Goal: Transaction & Acquisition: Book appointment/travel/reservation

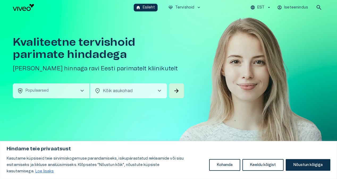
click at [83, 91] on span "chevron_right" at bounding box center [82, 91] width 6 height 6
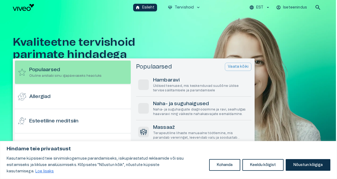
scroll to position [15, 0]
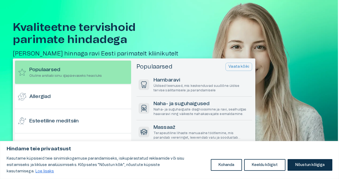
drag, startPoint x: 199, startPoint y: 22, endPoint x: 182, endPoint y: 36, distance: 21.7
click at [198, 23] on div at bounding box center [169, 89] width 339 height 179
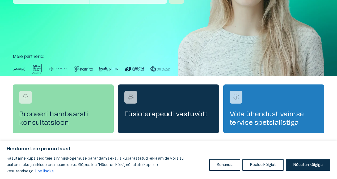
scroll to position [0, 0]
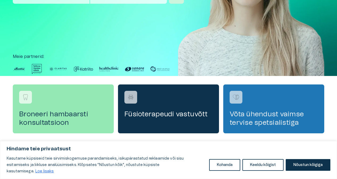
click at [276, 117] on h4 "Võta ühendust vaimse tervise spetsialistiga" at bounding box center [274, 118] width 88 height 17
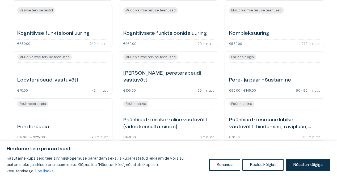
scroll to position [266, 0]
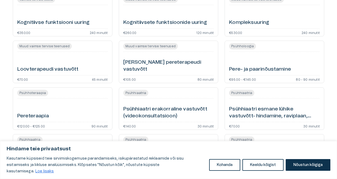
click at [260, 115] on h6 "Psühhiaatri esmane lühike vastuvõtt- hindamine, raviplaan, kokkuvõte (videokons…" at bounding box center [274, 113] width 91 height 14
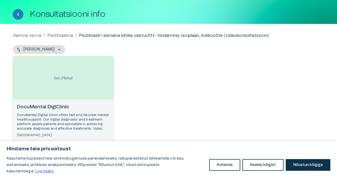
scroll to position [45, 0]
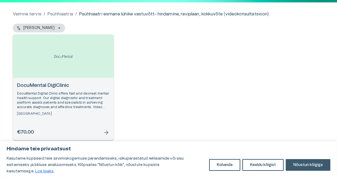
click at [315, 169] on button "Nõustun kõigiga" at bounding box center [308, 165] width 45 height 12
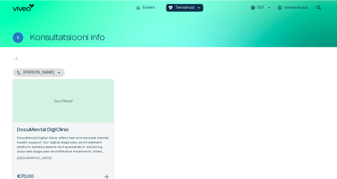
scroll to position [45, 0]
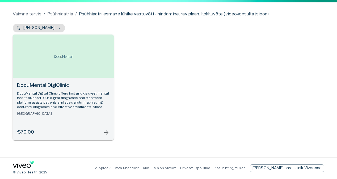
click at [108, 134] on span "arrow_forward" at bounding box center [106, 133] width 6 height 6
